Goal: Task Accomplishment & Management: Manage account settings

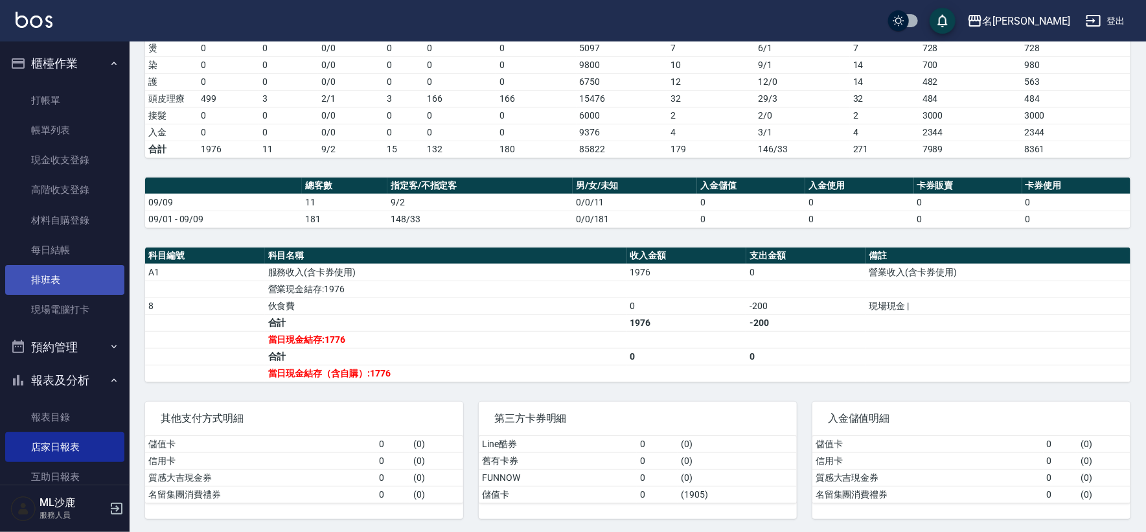
scroll to position [27, 0]
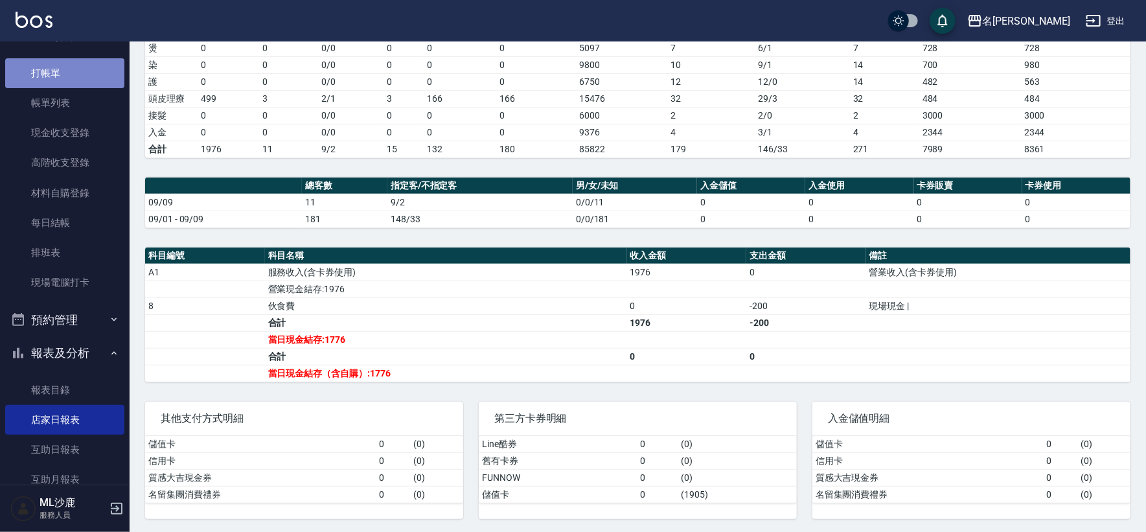
click at [89, 71] on link "打帳單" at bounding box center [64, 73] width 119 height 30
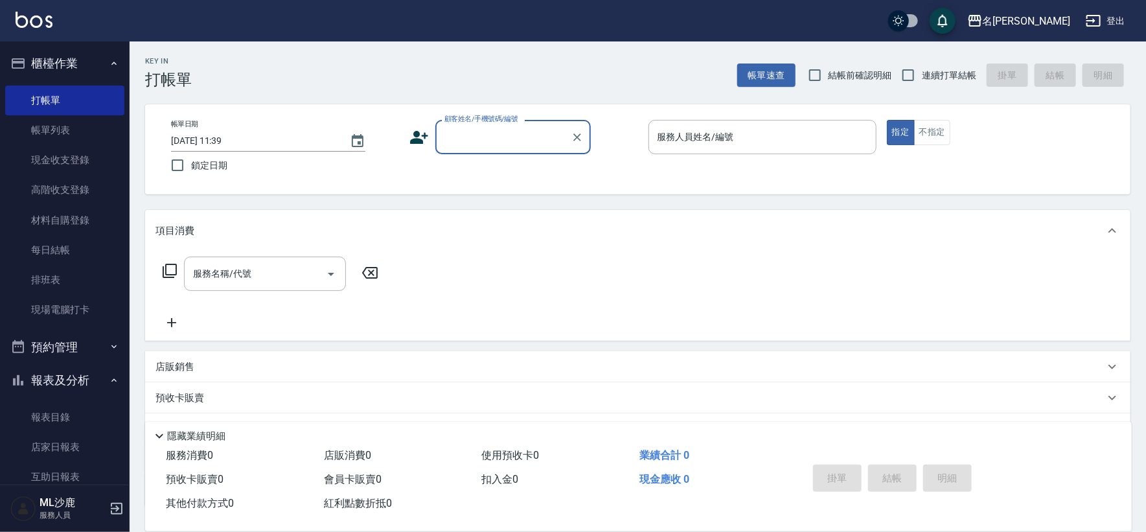
click at [32, 14] on img at bounding box center [34, 20] width 37 height 16
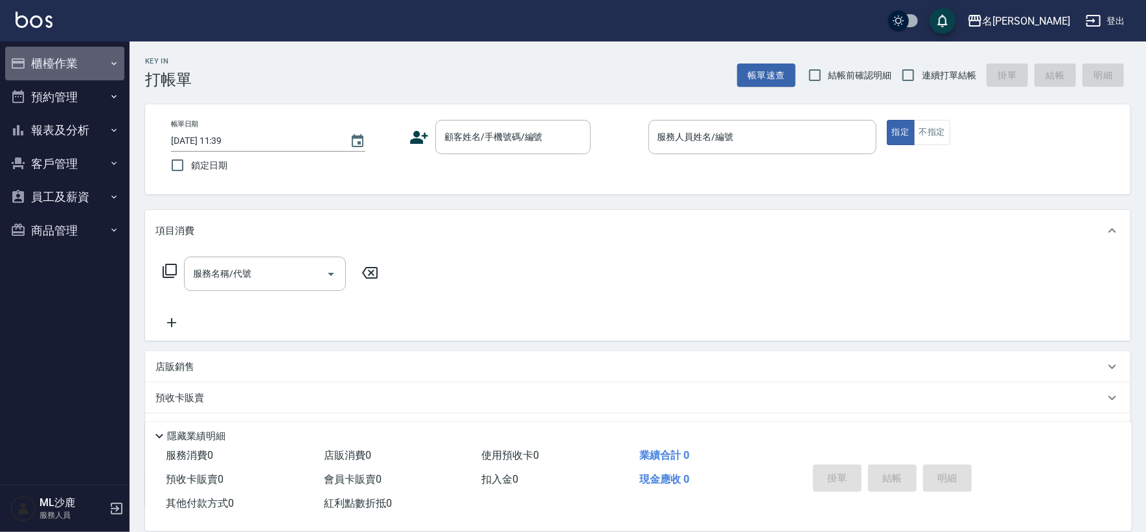
click at [78, 64] on button "櫃檯作業" at bounding box center [64, 64] width 119 height 34
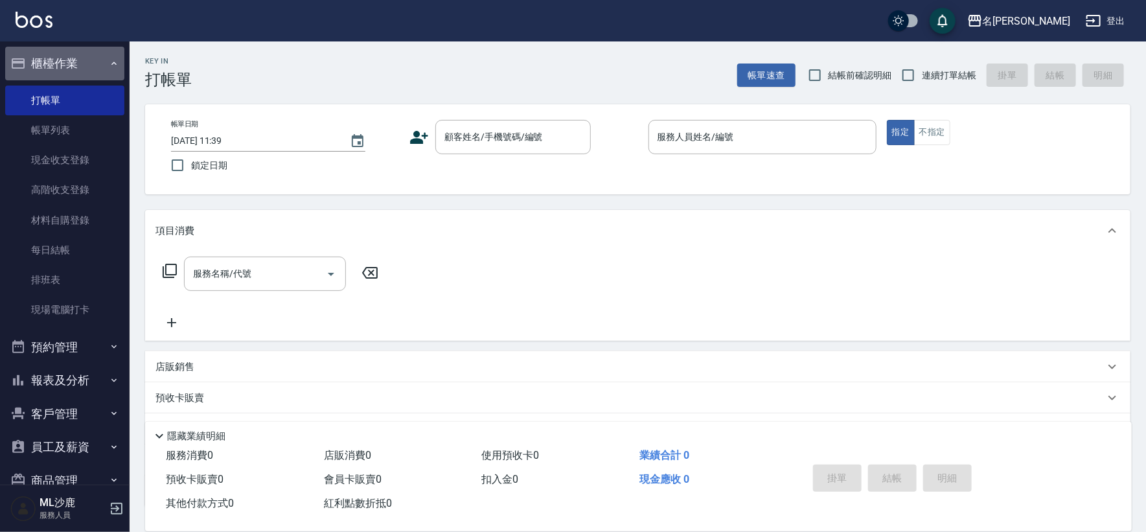
click at [78, 64] on button "櫃檯作業" at bounding box center [64, 64] width 119 height 34
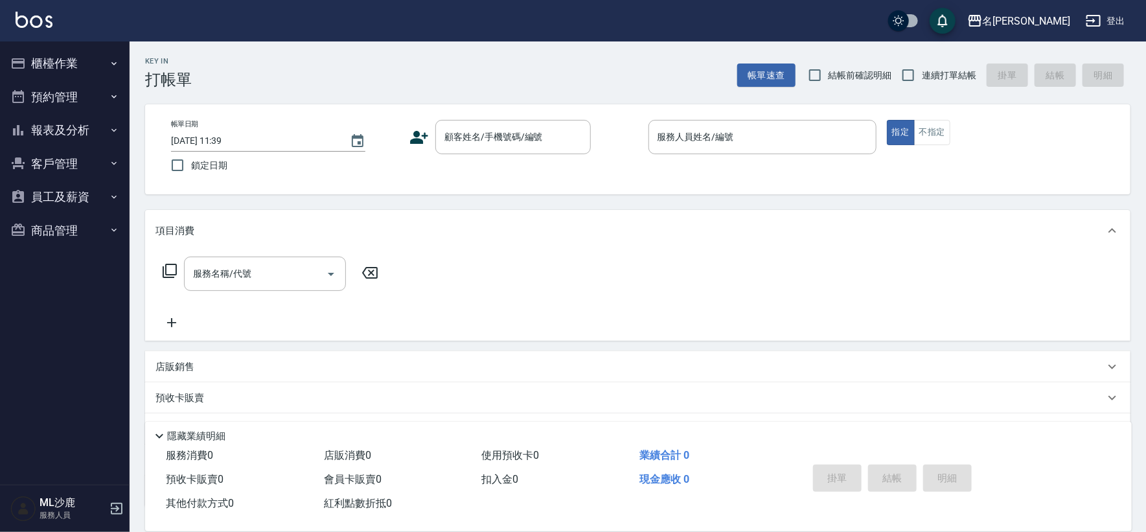
click at [71, 200] on button "員工及薪資" at bounding box center [64, 197] width 119 height 34
click at [59, 232] on link "員工列表" at bounding box center [64, 234] width 119 height 30
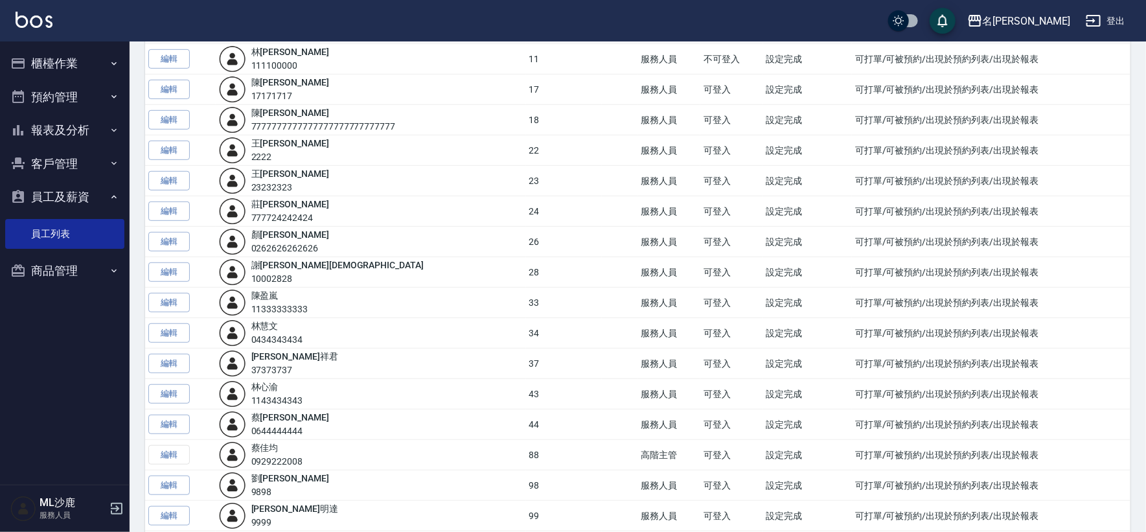
scroll to position [360, 0]
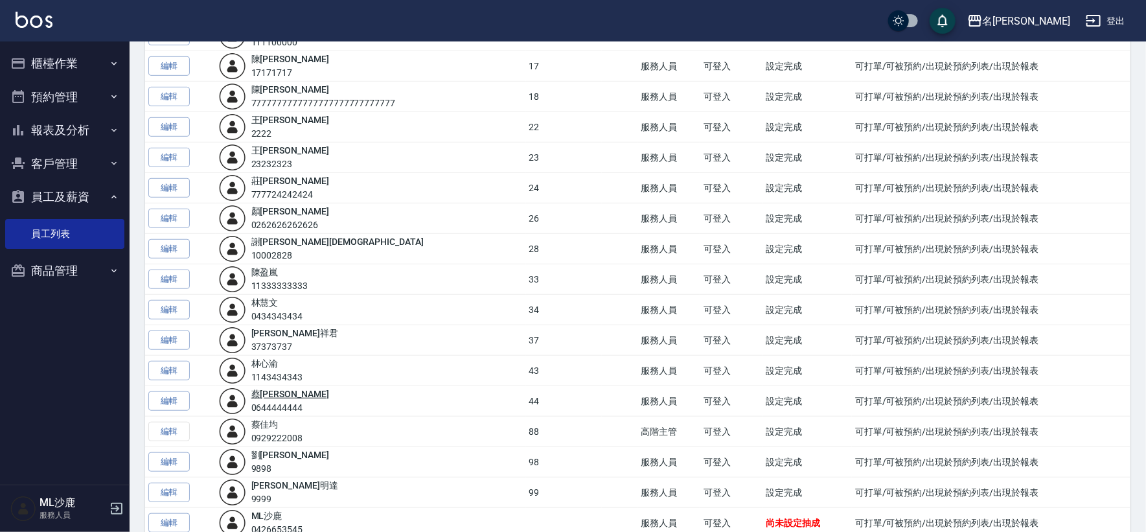
click at [270, 390] on link "[PERSON_NAME]" at bounding box center [290, 394] width 78 height 10
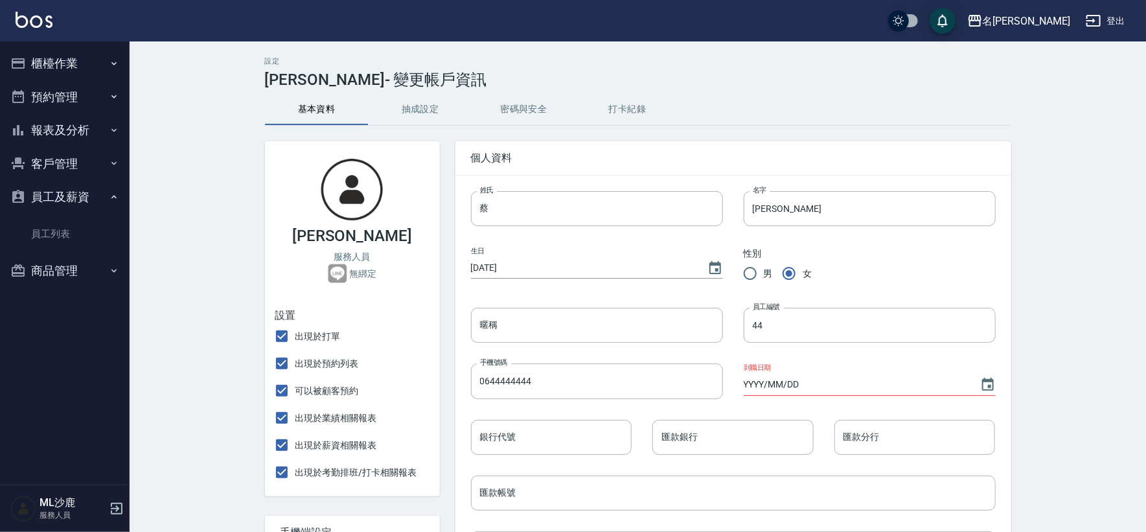
click at [80, 59] on button "櫃檯作業" at bounding box center [64, 64] width 119 height 34
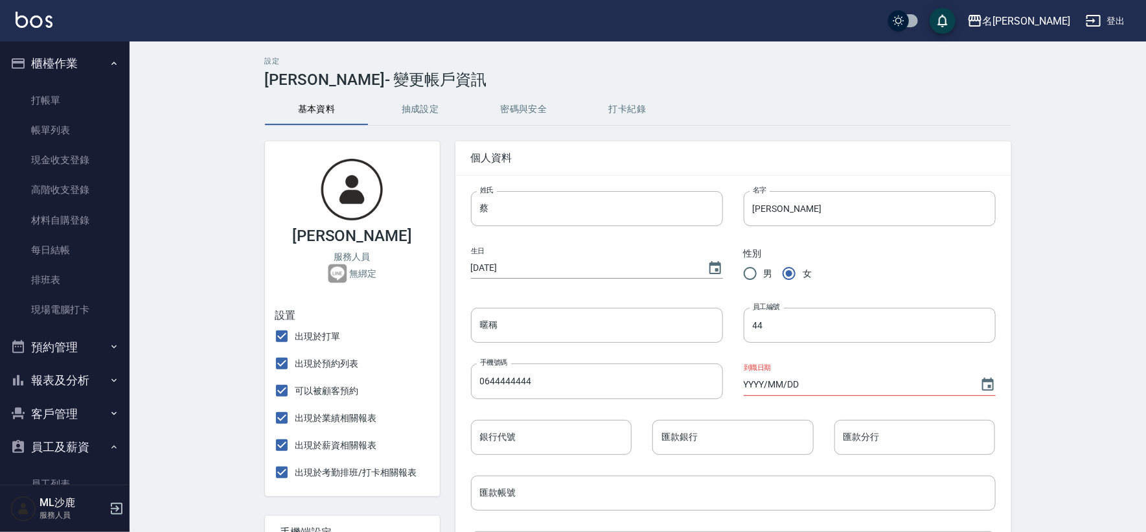
click at [78, 80] on ul "打帳單 帳單列表 現金收支登錄 高階收支登錄 材料自購登錄 每日結帳 排班表 現場電腦打卡" at bounding box center [64, 205] width 119 height 250
click at [81, 89] on link "打帳單" at bounding box center [64, 101] width 119 height 30
